Goal: Information Seeking & Learning: Find specific fact

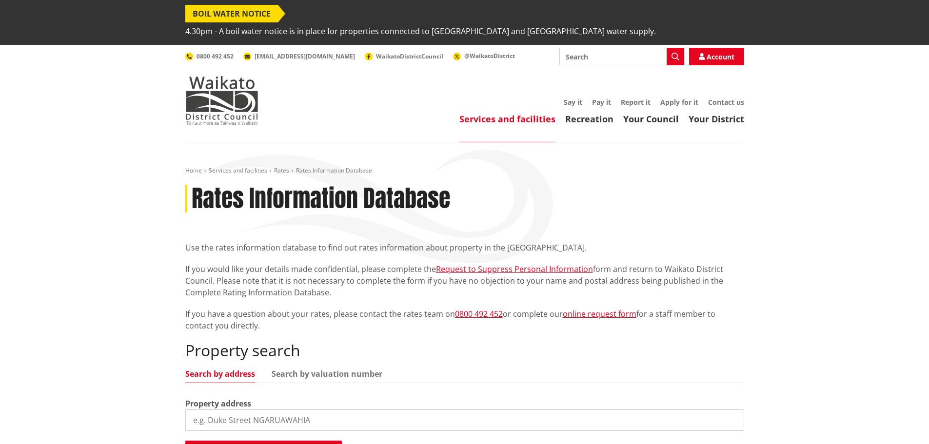
scroll to position [98, 0]
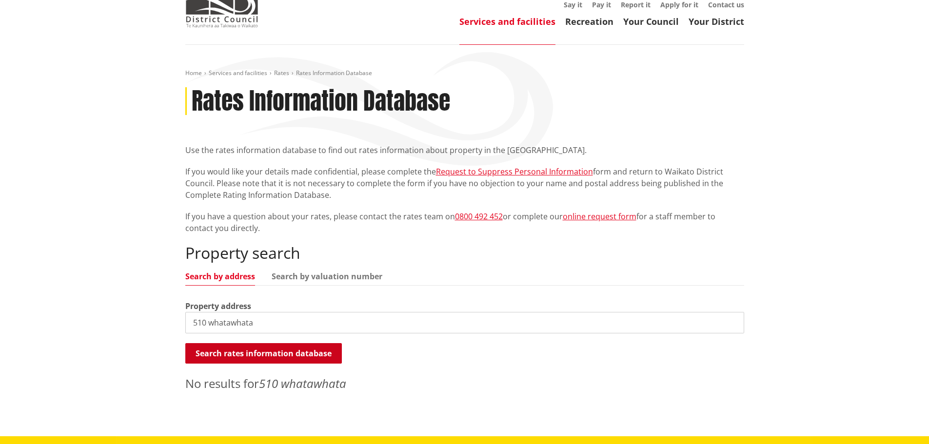
click at [280, 343] on button "Search rates information database" at bounding box center [263, 353] width 157 height 20
click at [276, 312] on input "510 whatawhata" at bounding box center [464, 322] width 559 height 21
drag, startPoint x: 108, startPoint y: 314, endPoint x: 71, endPoint y: 314, distance: 37.1
click at [71, 314] on div "Home Services and facilities Rates Rates Information Database Rates Information…" at bounding box center [464, 241] width 929 height 392
click at [362, 273] on link "Search by valuation number" at bounding box center [327, 277] width 111 height 8
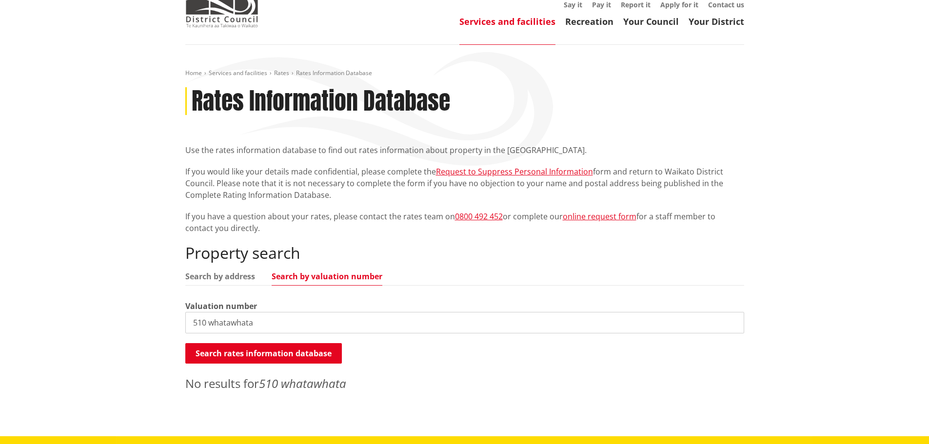
click at [304, 273] on link "Search by valuation number" at bounding box center [327, 277] width 111 height 8
click at [280, 312] on input "510 whatawhata" at bounding box center [464, 322] width 559 height 21
drag, startPoint x: 277, startPoint y: 302, endPoint x: 129, endPoint y: 308, distance: 147.9
click at [129, 308] on div "Home Services and facilities Rates Rates Information Database Rates Information…" at bounding box center [464, 241] width 929 height 392
type input "04420/316.00"
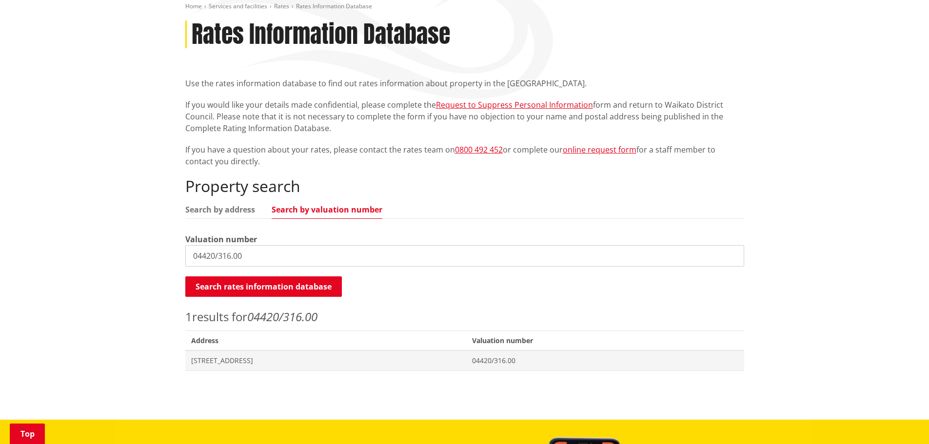
scroll to position [244, 0]
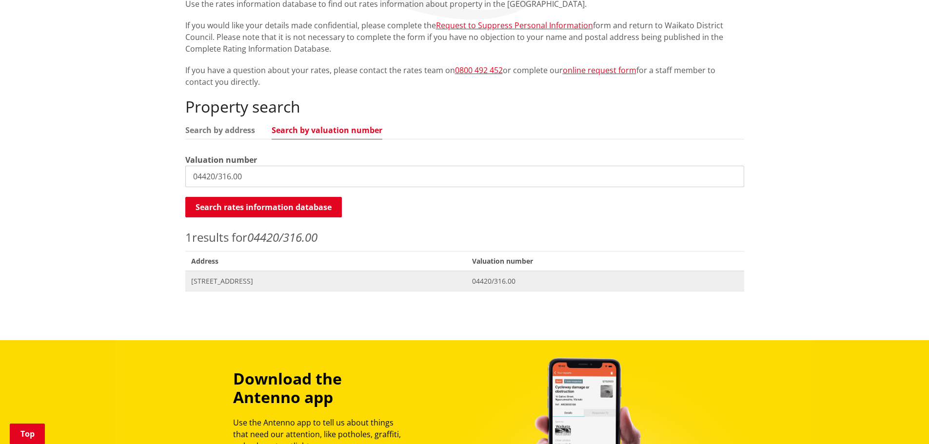
click at [277, 277] on span "[STREET_ADDRESS]" at bounding box center [326, 282] width 270 height 10
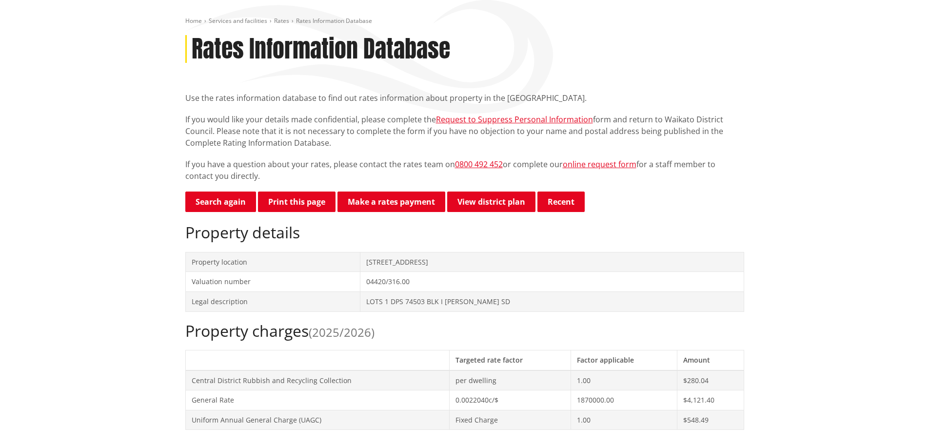
scroll to position [244, 0]
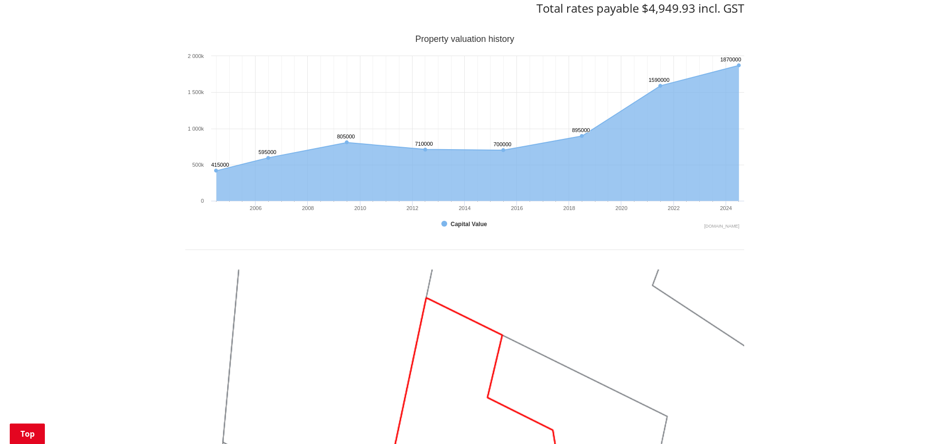
scroll to position [257, 0]
